Goal: Answer question/provide support: Answer question/provide support

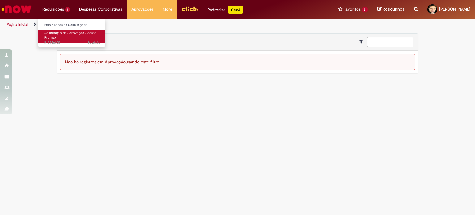
click at [58, 32] on span "Solicitação de Aprovação Acesso Promax" at bounding box center [70, 36] width 52 height 10
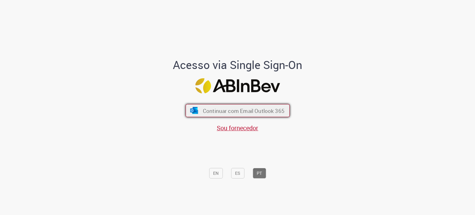
click at [225, 112] on span "Continuar com Email Outlook 365" at bounding box center [244, 110] width 82 height 7
click at [225, 112] on span "Continuar com Email Outlook 365" at bounding box center [244, 110] width 80 height 7
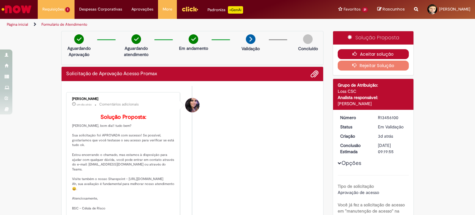
click at [361, 56] on button "Aceitar solução" at bounding box center [373, 54] width 71 height 10
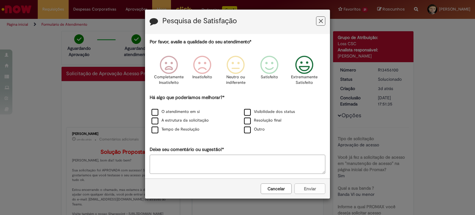
click at [298, 64] on icon "Feedback" at bounding box center [304, 65] width 23 height 19
click at [250, 120] on label "Resolução final" at bounding box center [262, 121] width 37 height 6
drag, startPoint x: 310, startPoint y: 194, endPoint x: 312, endPoint y: 189, distance: 5.2
click at [312, 189] on div "Cancelar Enviar" at bounding box center [237, 188] width 185 height 20
click at [312, 189] on button "Enviar" at bounding box center [309, 188] width 31 height 11
